Goal: Navigation & Orientation: Understand site structure

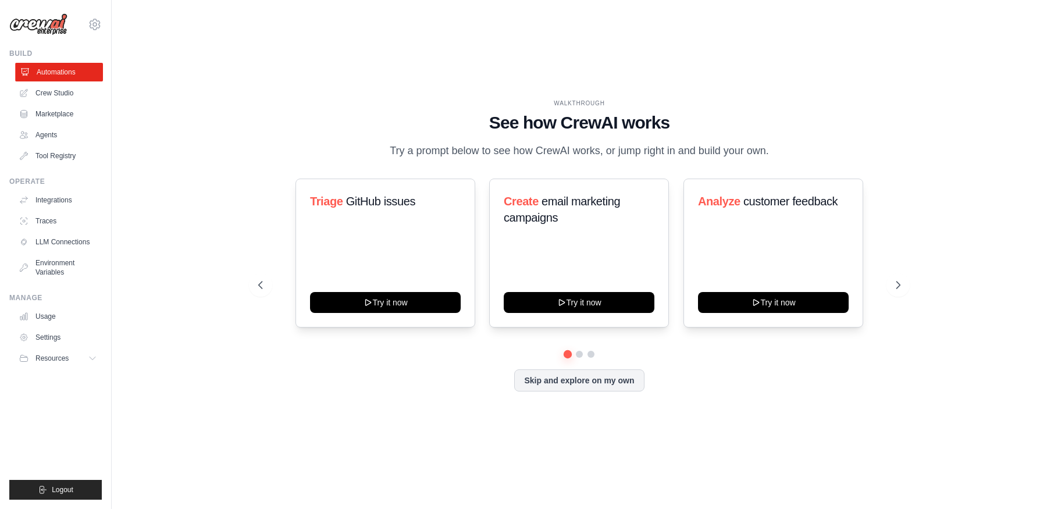
click at [74, 78] on link "Automations" at bounding box center [59, 72] width 88 height 19
click at [67, 91] on link "Crew Studio" at bounding box center [59, 93] width 88 height 19
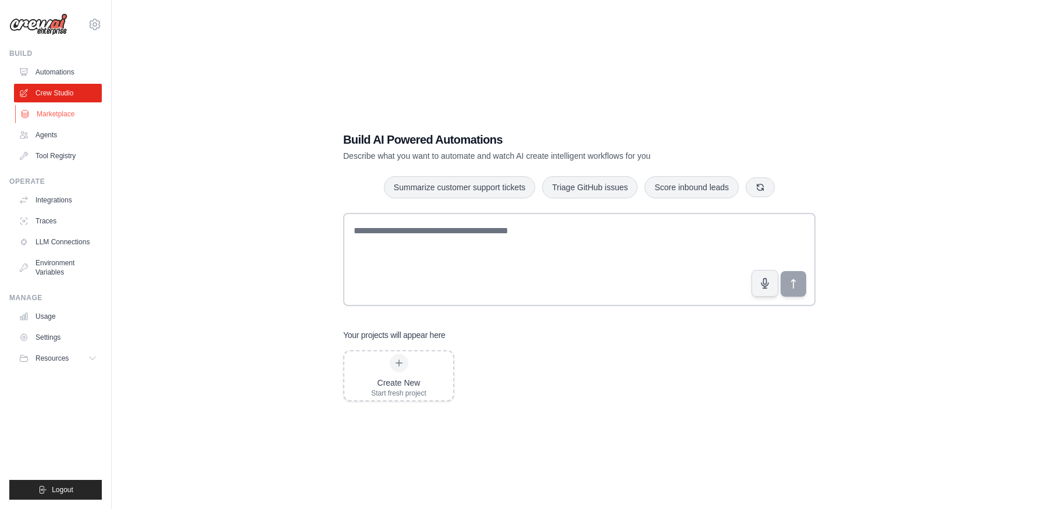
click at [80, 115] on link "Marketplace" at bounding box center [59, 114] width 88 height 19
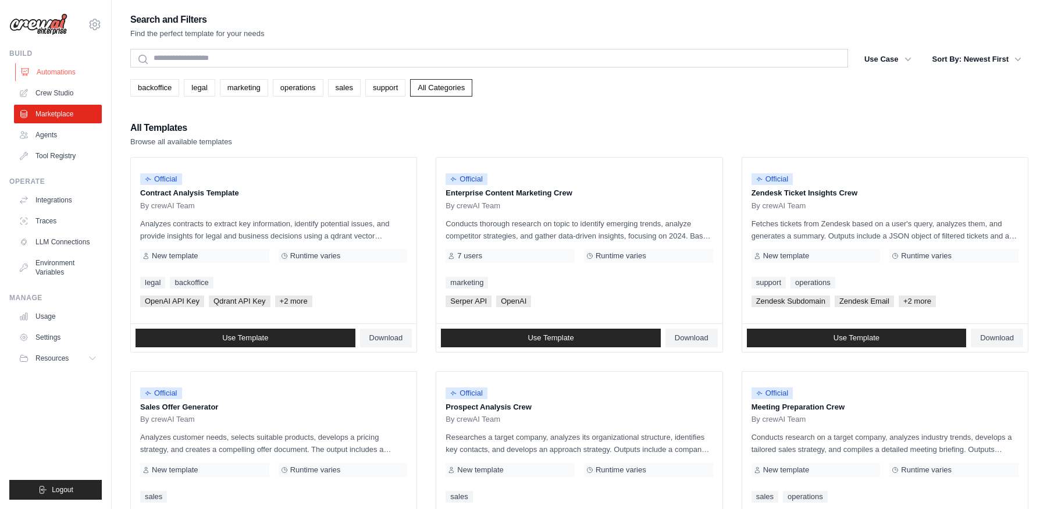
click at [75, 74] on link "Automations" at bounding box center [59, 72] width 88 height 19
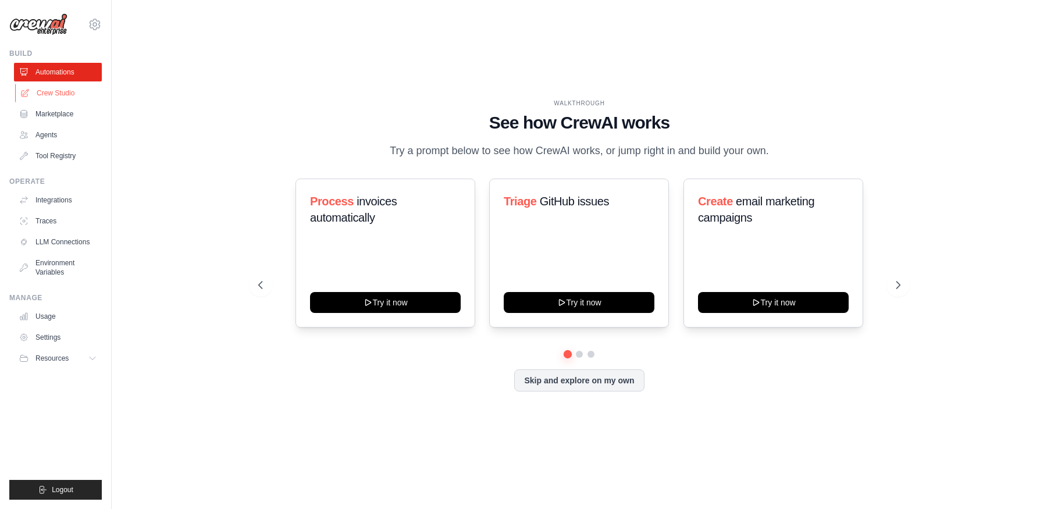
click at [73, 100] on link "Crew Studio" at bounding box center [59, 93] width 88 height 19
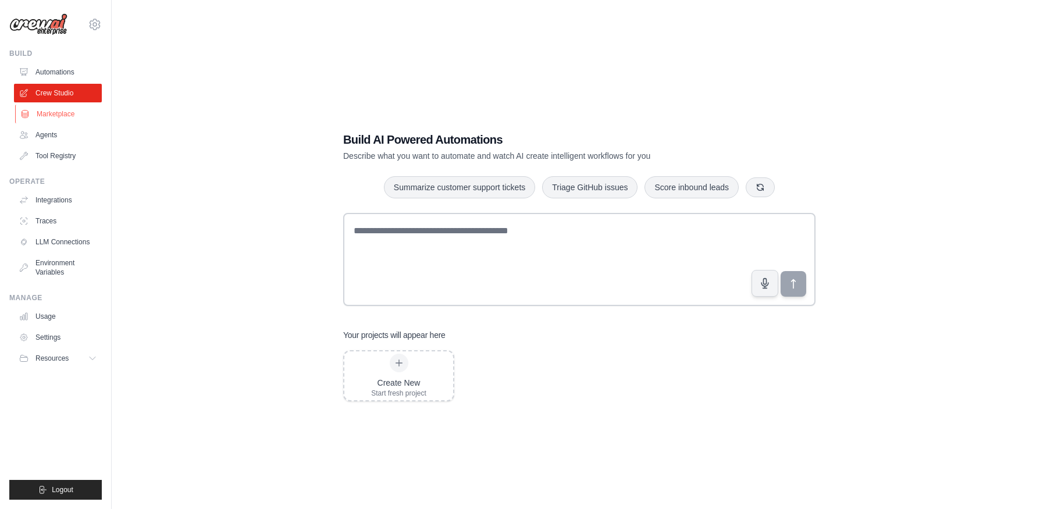
click at [73, 118] on link "Marketplace" at bounding box center [59, 114] width 88 height 19
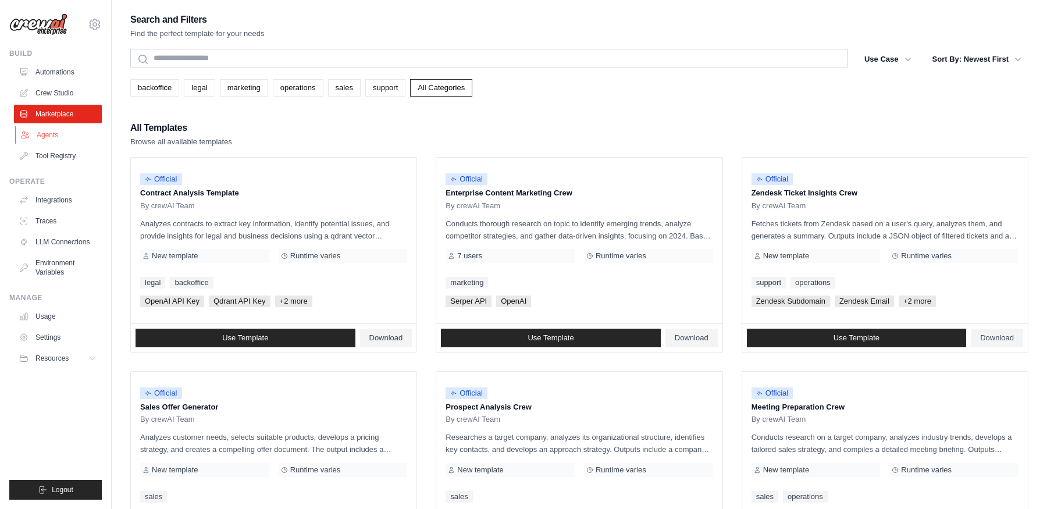
click at [69, 136] on link "Agents" at bounding box center [59, 135] width 88 height 19
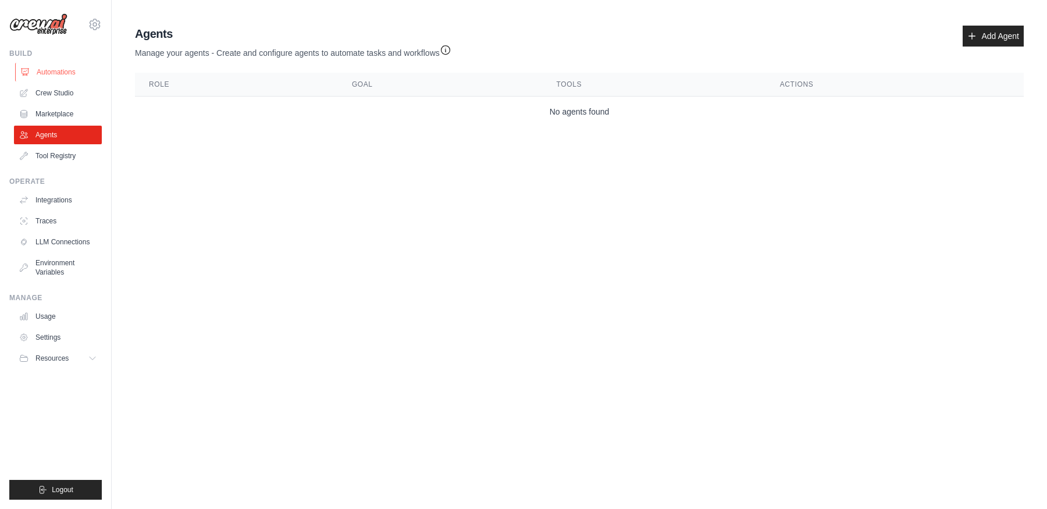
click at [87, 70] on link "Automations" at bounding box center [59, 72] width 88 height 19
